Goal: Task Accomplishment & Management: Manage account settings

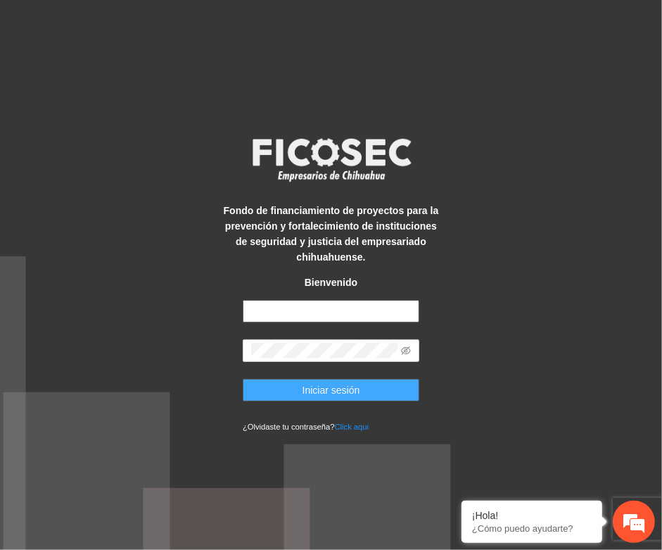
type input "**********"
click at [268, 385] on button "Iniciar sesión" at bounding box center [331, 390] width 177 height 23
